Goal: Communication & Community: Share content

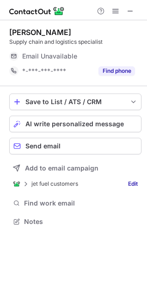
scroll to position [215, 147]
click at [68, 178] on div "Save to List / ATS / CRM List Select Lever Connect Greenhouse Connect Salesforc…" at bounding box center [75, 160] width 132 height 149
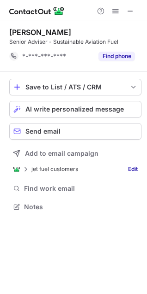
scroll to position [200, 147]
click at [127, 11] on span at bounding box center [129, 10] width 7 height 7
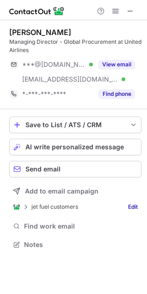
scroll to position [238, 147]
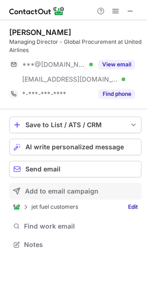
click at [35, 195] on span "Add to email campaign" at bounding box center [61, 191] width 73 height 7
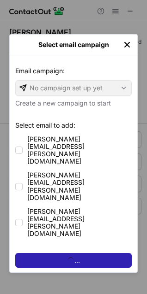
scroll to position [253, 147]
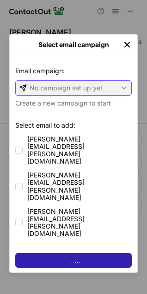
click at [60, 95] on div "No campaign set up yet" at bounding box center [66, 88] width 100 height 15
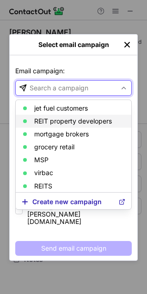
click at [55, 118] on p "REIT property developers" at bounding box center [72, 121] width 77 height 7
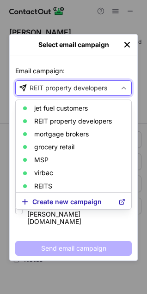
click at [74, 92] on div "REIT property developers" at bounding box center [67, 87] width 77 height 9
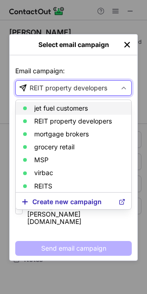
click at [66, 112] on p "jet fuel customers" at bounding box center [60, 108] width 53 height 7
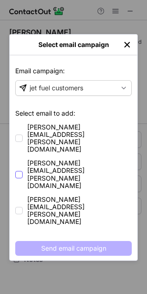
click at [48, 159] on span "martin.camus@united.com" at bounding box center [79, 173] width 104 height 29
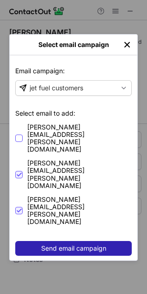
click at [50, 124] on span "camus.martin@yahoo.com" at bounding box center [79, 138] width 104 height 29
click at [50, 241] on button "Send email campaign" at bounding box center [73, 248] width 116 height 15
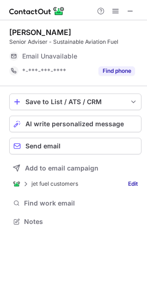
scroll to position [215, 147]
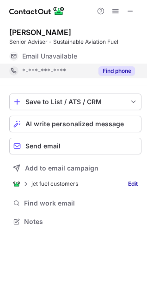
click at [118, 74] on button "Find phone" at bounding box center [116, 70] width 36 height 9
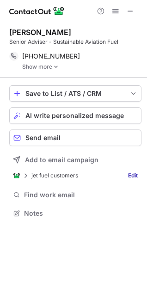
scroll to position [206, 147]
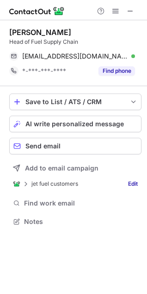
scroll to position [215, 147]
